Goal: Task Accomplishment & Management: Complete application form

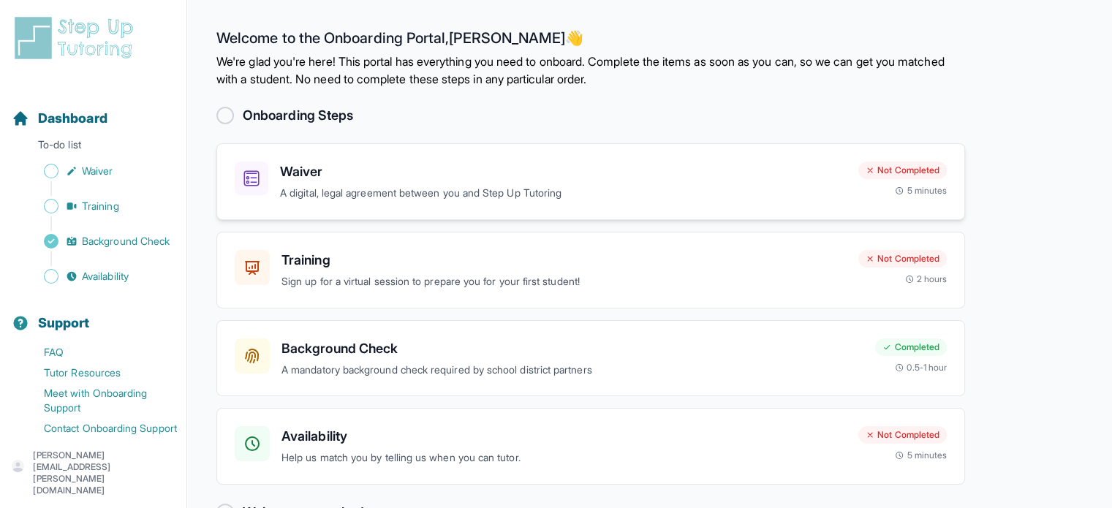
click at [295, 170] on h3 "Waiver" at bounding box center [563, 172] width 566 height 20
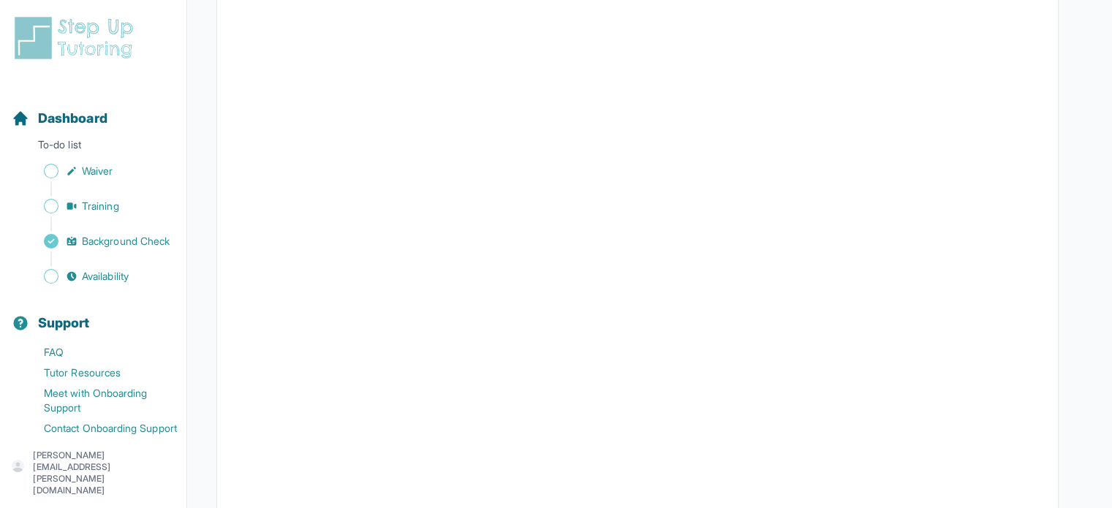
scroll to position [1297, 0]
drag, startPoint x: 1102, startPoint y: 230, endPoint x: 1117, endPoint y: 69, distance: 161.5
click at [1112, 69] on html "Open sidebar Dashboard To-do list Waiver Training Background Check Availability…" at bounding box center [556, 290] width 1112 height 3174
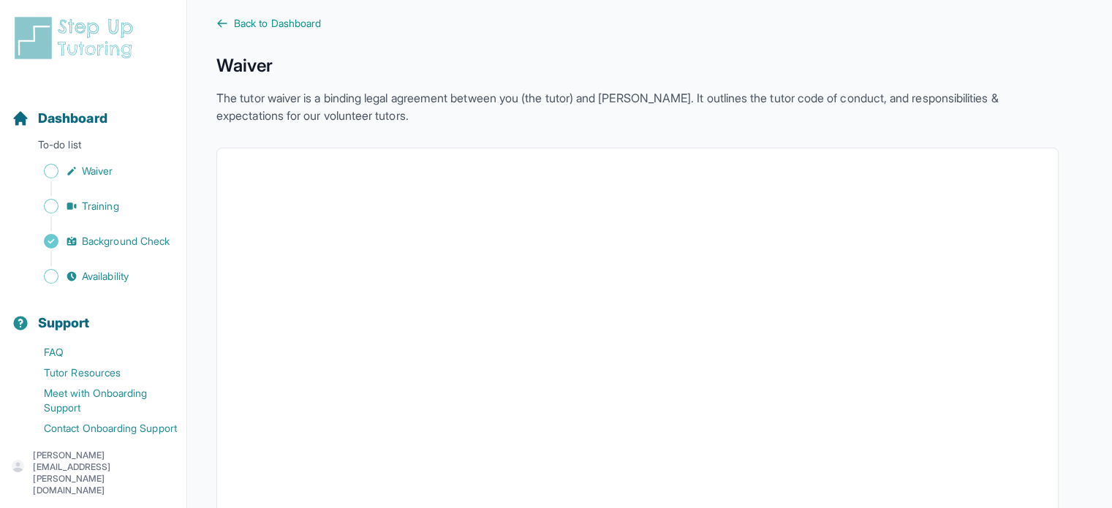
scroll to position [0, 0]
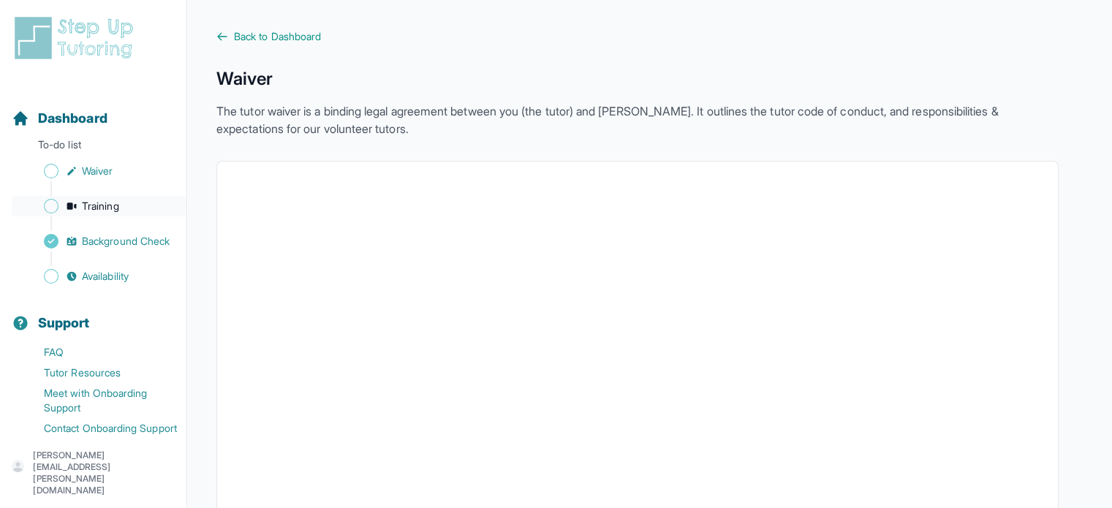
click at [94, 202] on span "Training" at bounding box center [100, 206] width 37 height 15
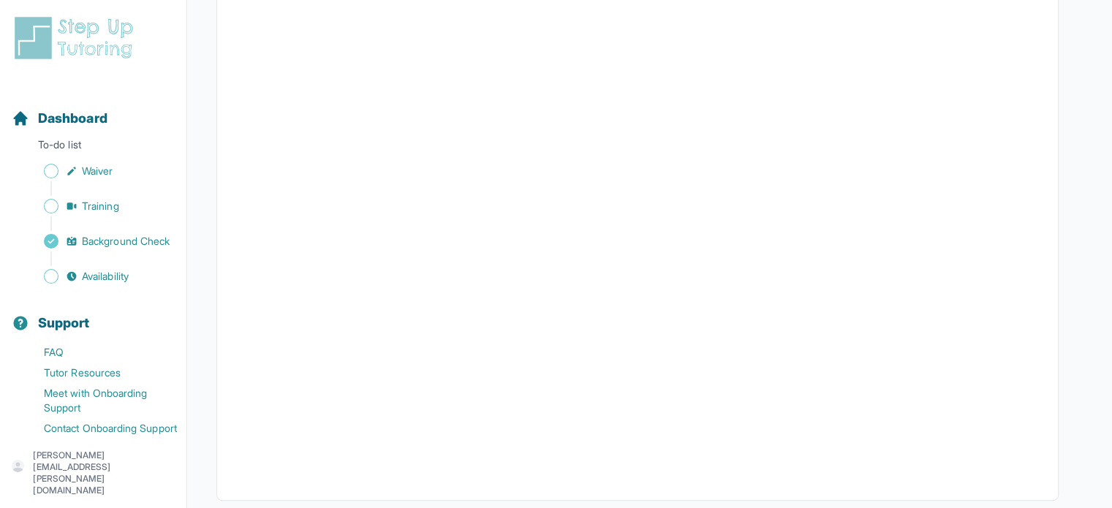
scroll to position [424, 0]
click at [68, 134] on div "Dashboard To-do list Waiver Training Background Check Availability" at bounding box center [93, 186] width 175 height 202
click at [72, 125] on span "Dashboard" at bounding box center [72, 118] width 69 height 20
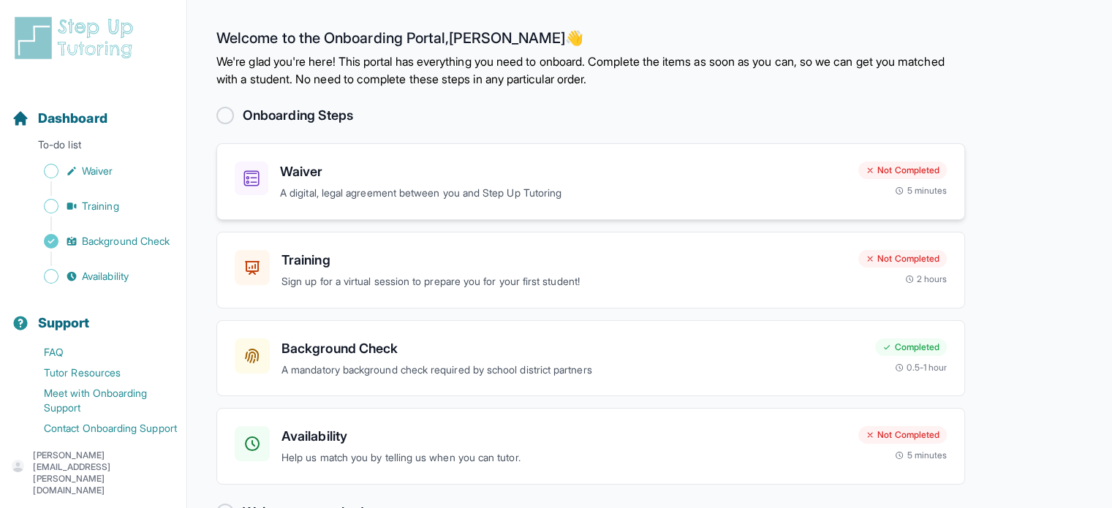
click at [643, 176] on h3 "Waiver" at bounding box center [563, 172] width 566 height 20
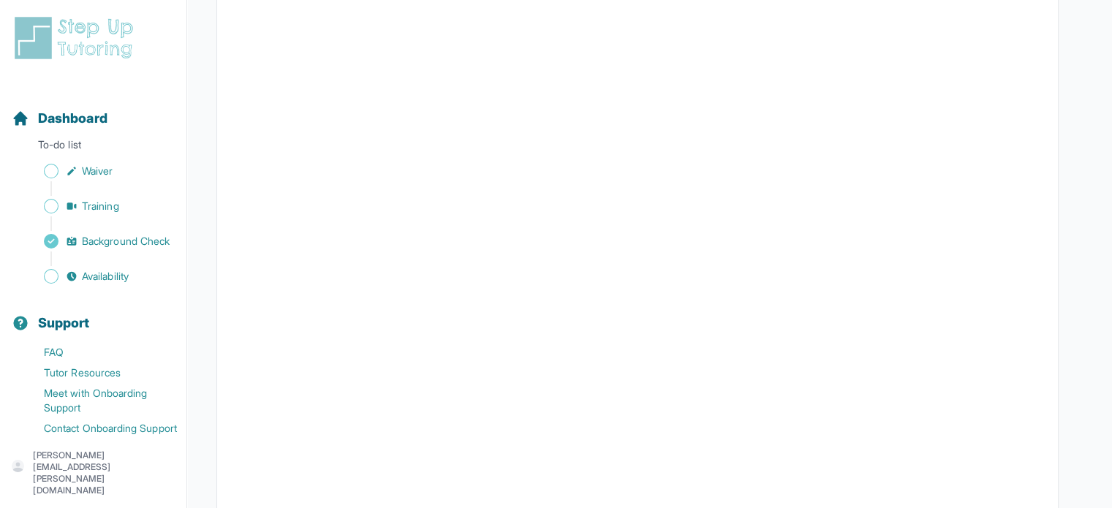
scroll to position [1949, 0]
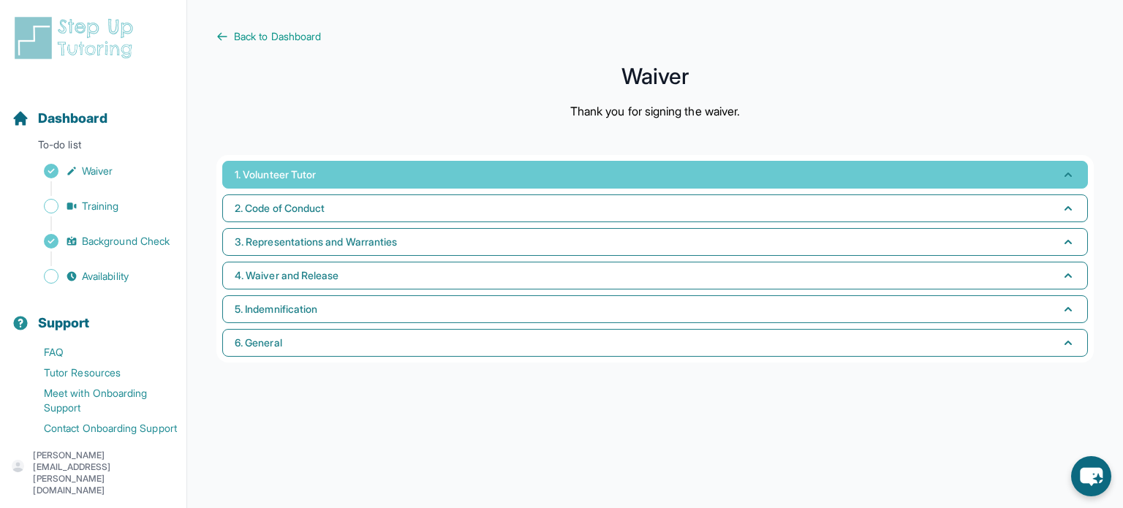
click at [363, 183] on button "1. Volunteer Tutor" at bounding box center [654, 175] width 865 height 28
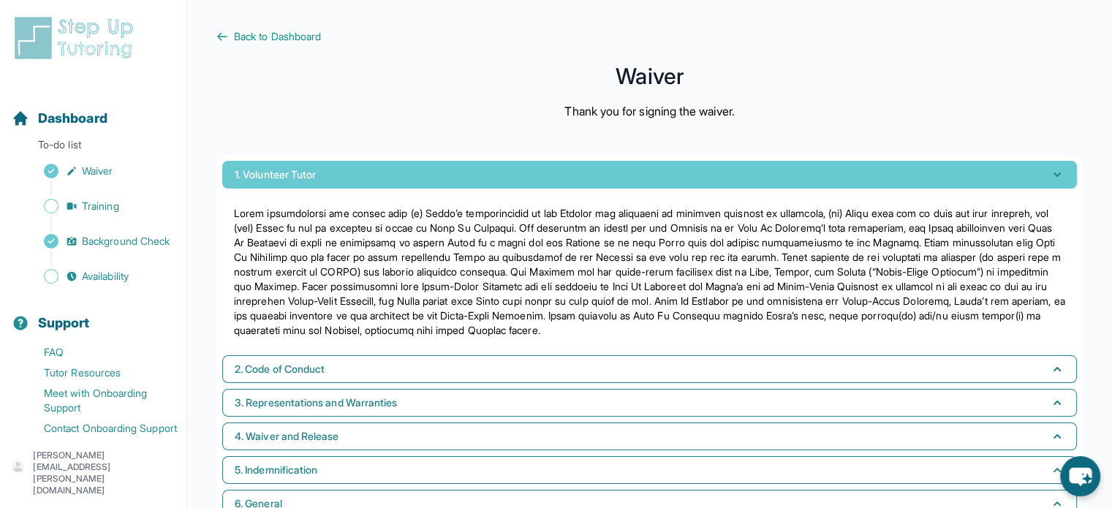
click at [363, 183] on button "1. Volunteer Tutor" at bounding box center [649, 175] width 854 height 28
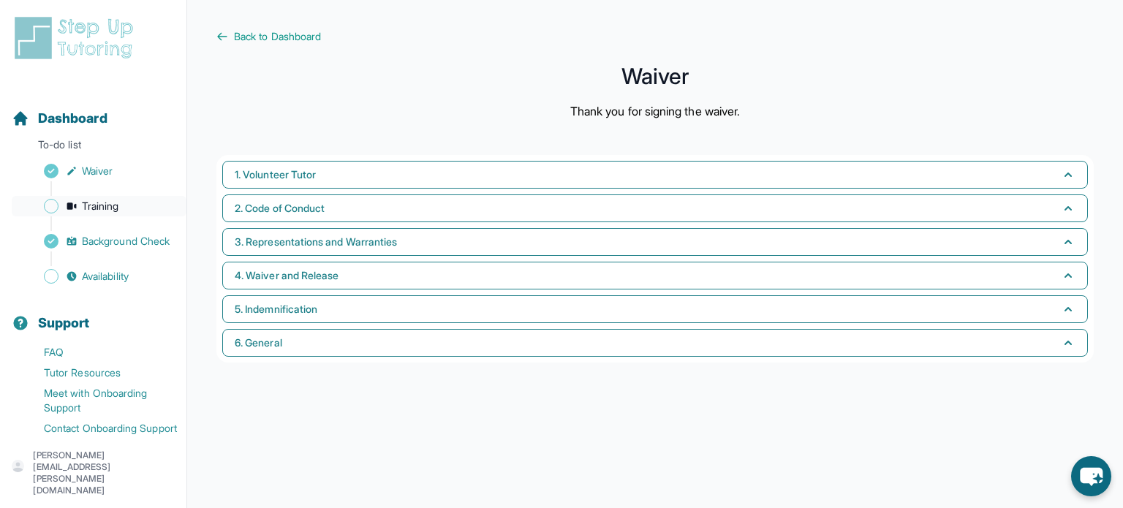
click at [85, 202] on span "Training" at bounding box center [100, 206] width 37 height 15
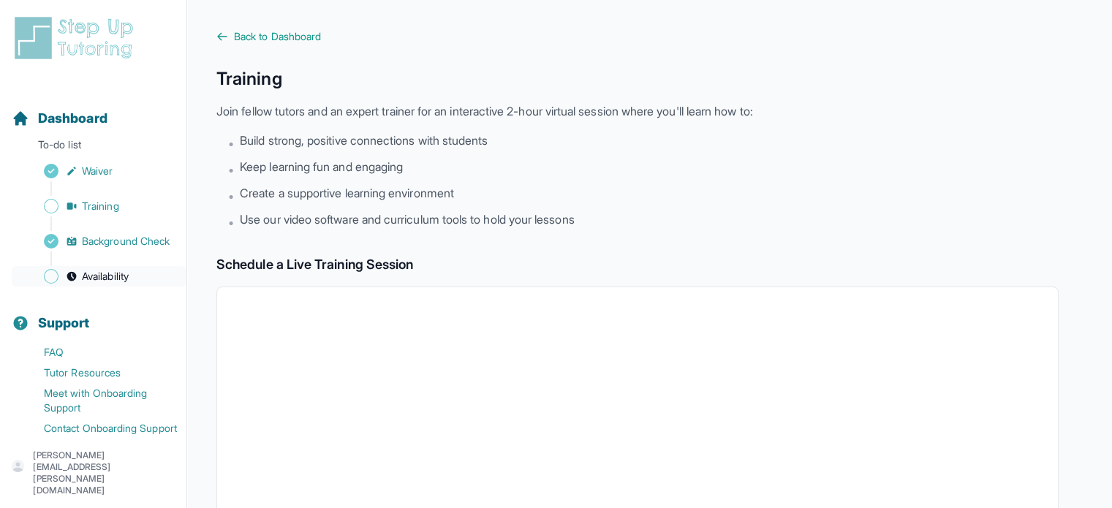
click at [105, 284] on span "Availability" at bounding box center [105, 276] width 47 height 15
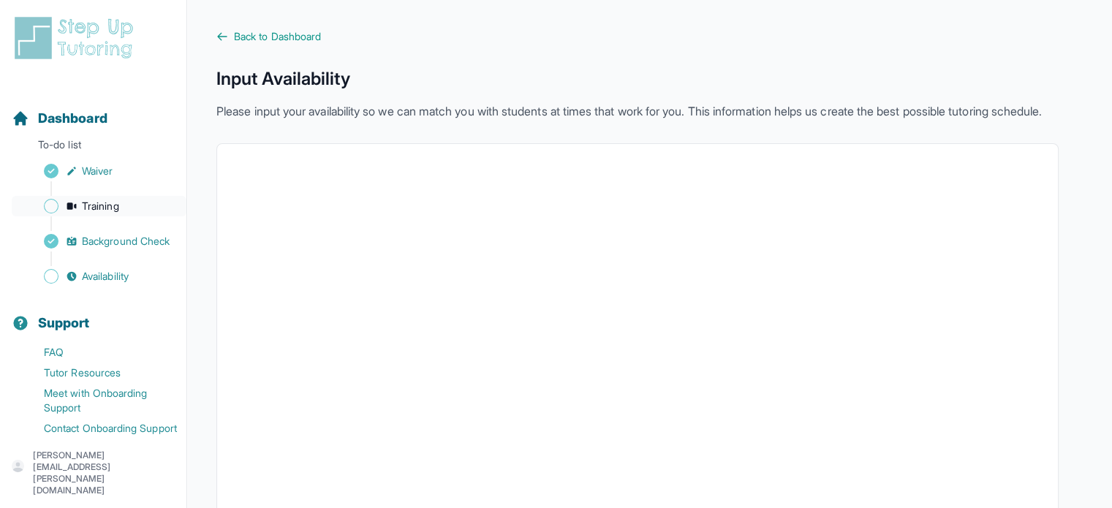
click at [93, 201] on span "Training" at bounding box center [100, 206] width 37 height 15
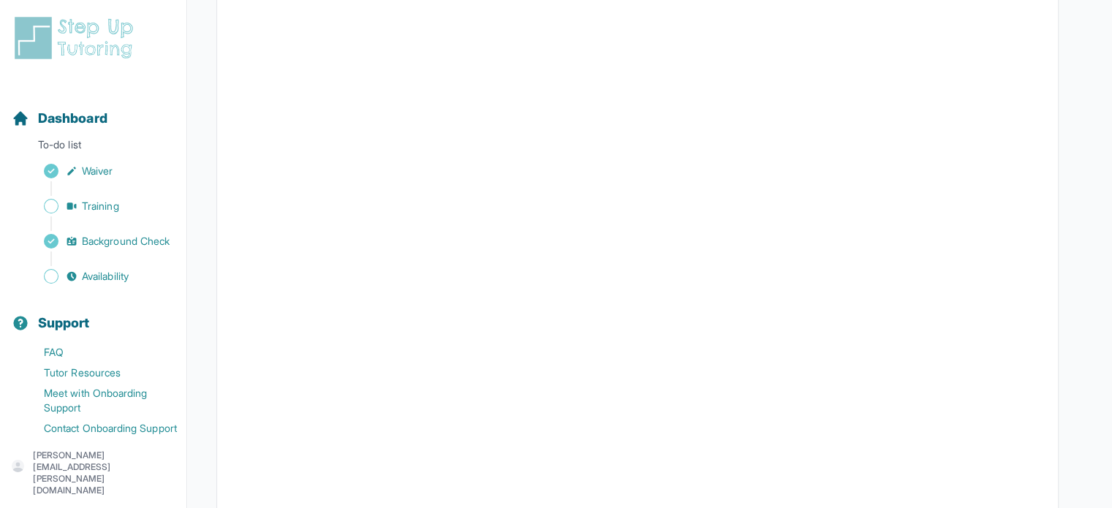
scroll to position [26, 0]
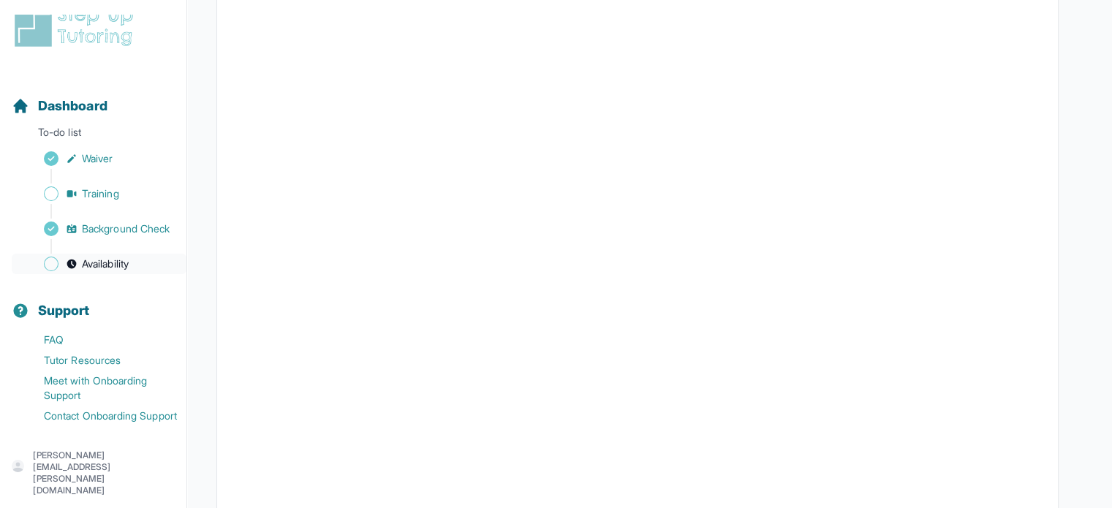
click at [111, 265] on span "Availability" at bounding box center [105, 264] width 47 height 15
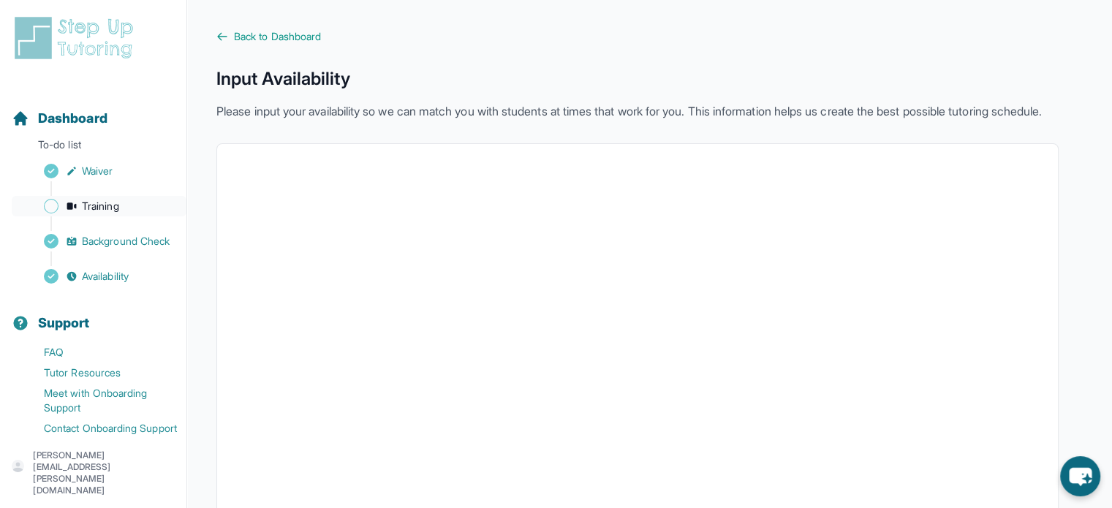
click at [105, 204] on span "Training" at bounding box center [100, 206] width 37 height 15
